Goal: Task Accomplishment & Management: Use online tool/utility

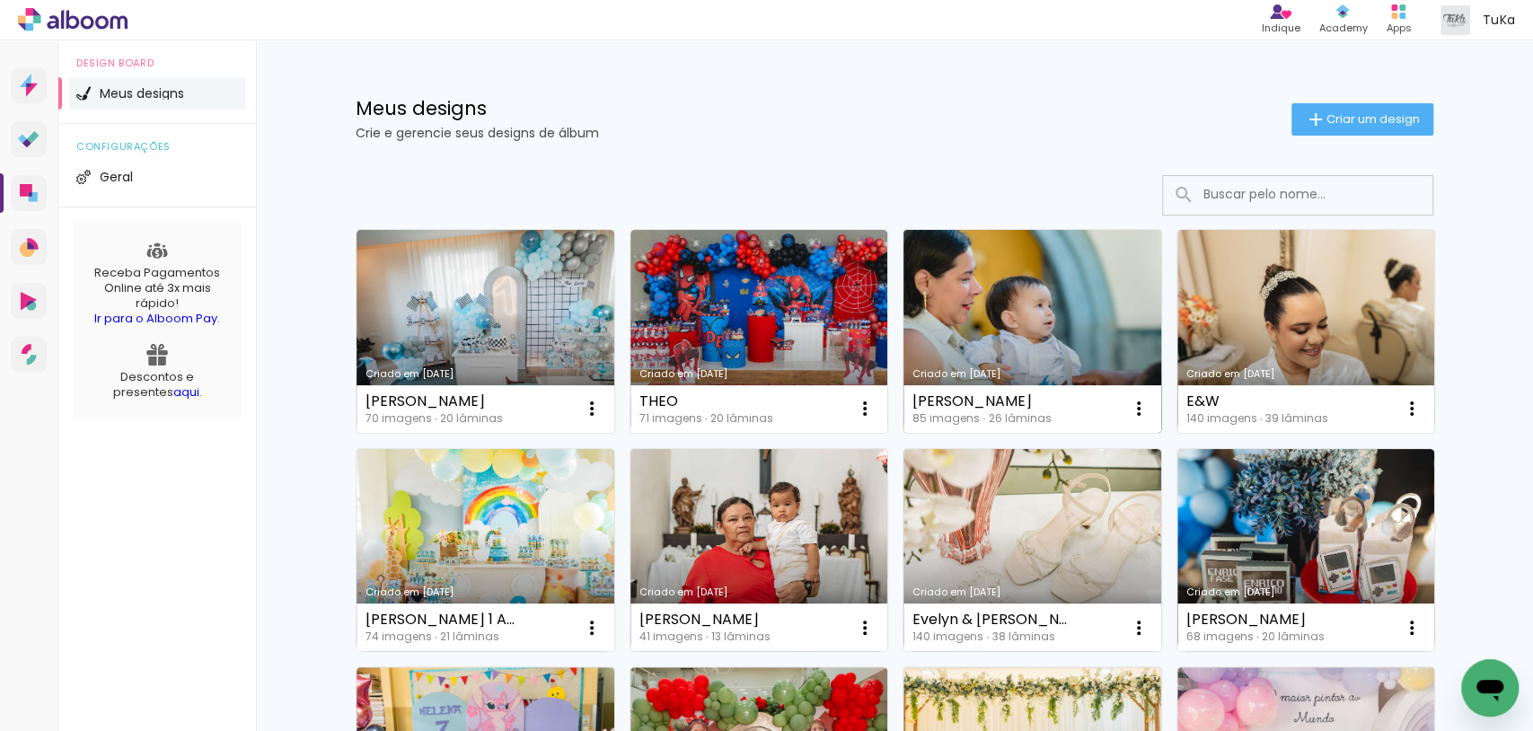
click at [1058, 339] on link "Criado em [DATE]" at bounding box center [1033, 331] width 258 height 203
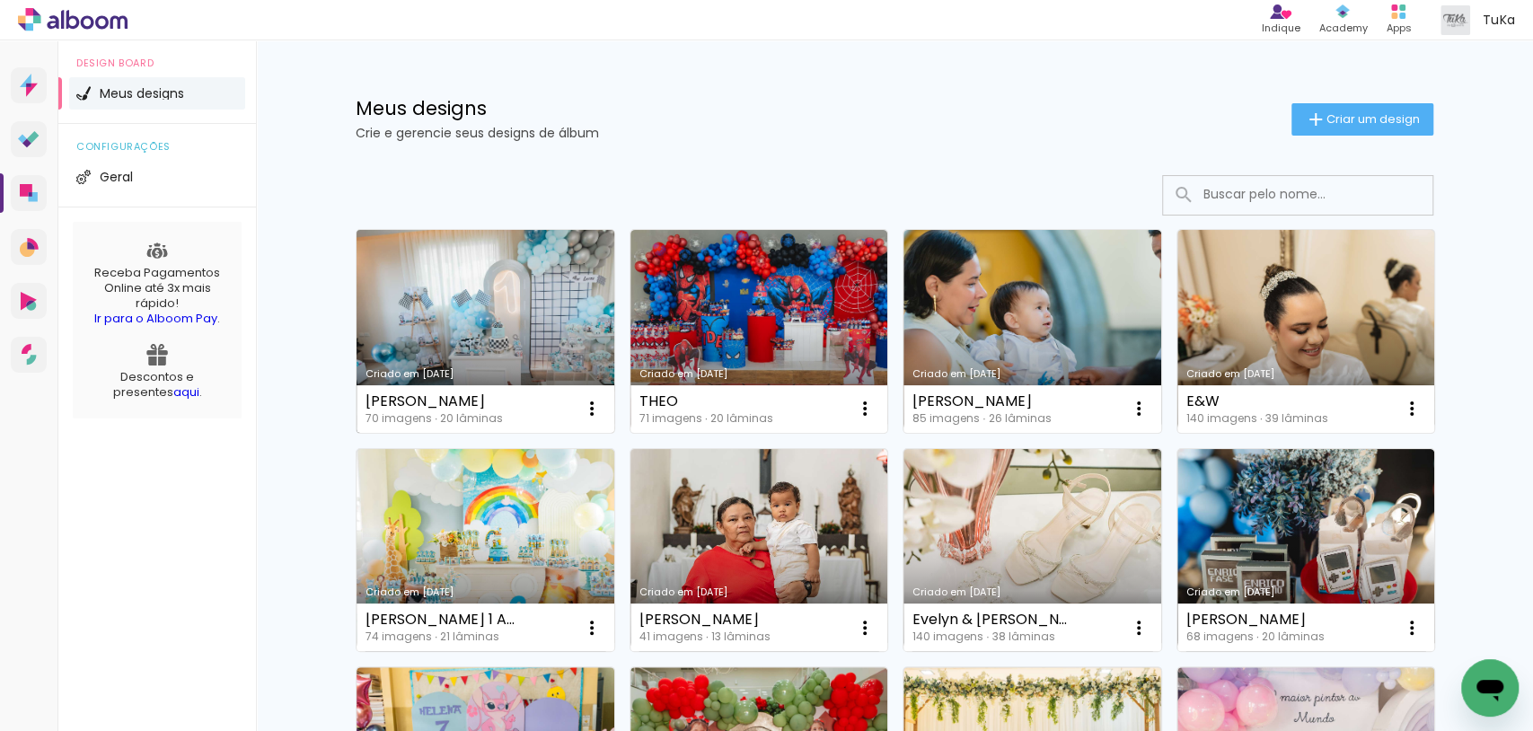
click at [544, 269] on link "Criado em [DATE]" at bounding box center [486, 331] width 258 height 203
